Goal: Task Accomplishment & Management: Manage account settings

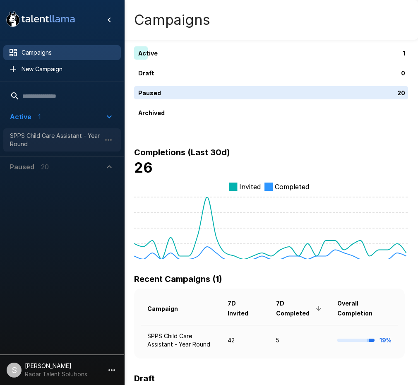
click at [52, 140] on span "SPPS Child Care Assistant - Year Round" at bounding box center [55, 140] width 91 height 17
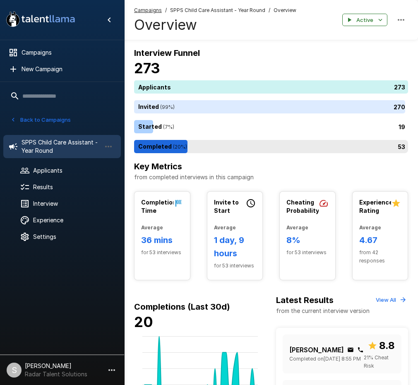
click at [195, 152] on div "53" at bounding box center [272, 146] width 277 height 13
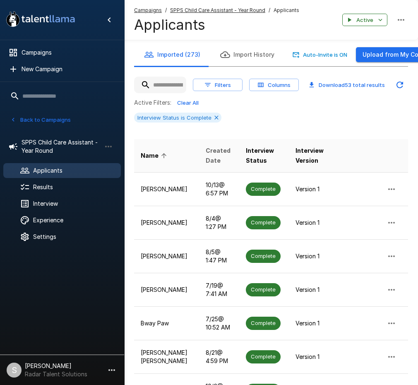
click at [208, 149] on span "Created Date" at bounding box center [219, 156] width 27 height 20
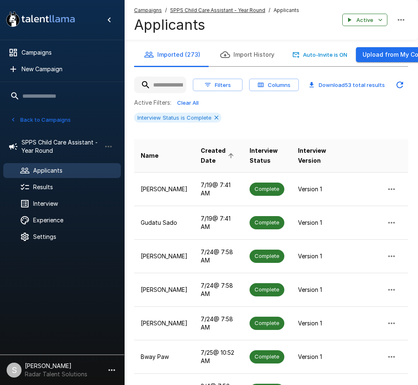
click at [209, 152] on span "Created Date" at bounding box center [219, 156] width 36 height 20
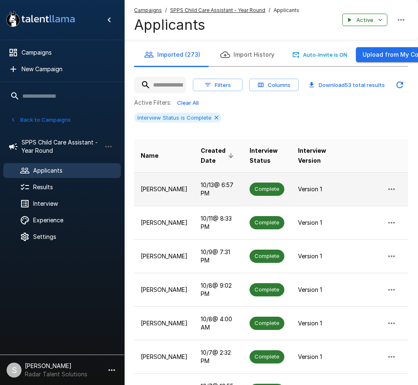
click at [178, 185] on p "[PERSON_NAME]" at bounding box center [164, 189] width 47 height 8
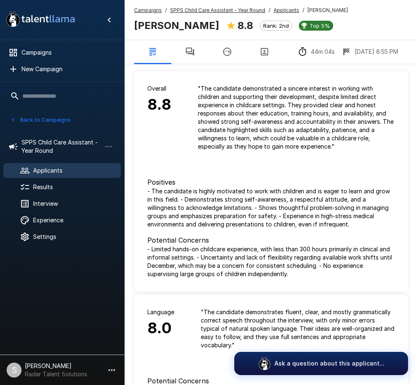
drag, startPoint x: 226, startPoint y: 27, endPoint x: 133, endPoint y: 30, distance: 92.8
click at [133, 30] on div "Campaigns / SPPS Child Care Assistant - Year Round / Applicants / [PERSON_NAME]…" at bounding box center [271, 20] width 294 height 40
copy b "[PERSON_NAME]"
click at [187, 50] on icon "button" at bounding box center [190, 52] width 10 height 10
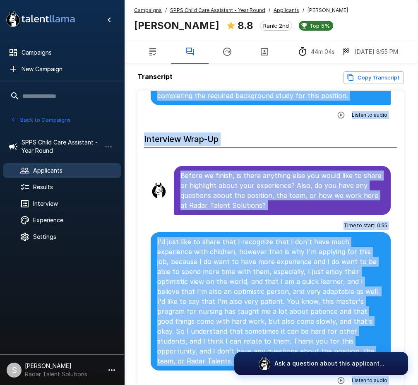
scroll to position [40, 0]
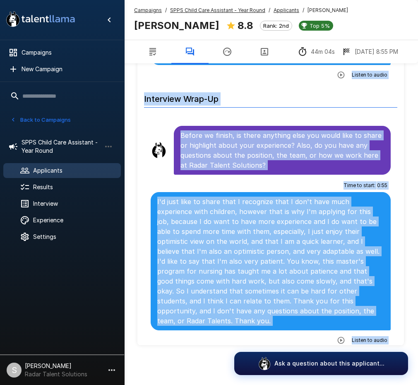
drag, startPoint x: 181, startPoint y: 145, endPoint x: 348, endPoint y: 331, distance: 250.0
click at [260, 214] on p "I'd just like to share that I recognize that I don't have much experience with …" at bounding box center [270, 261] width 227 height 129
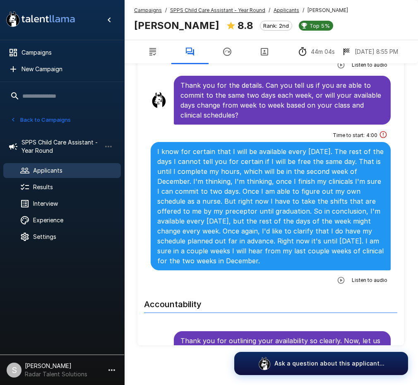
scroll to position [2483, 0]
